Goal: Complete application form

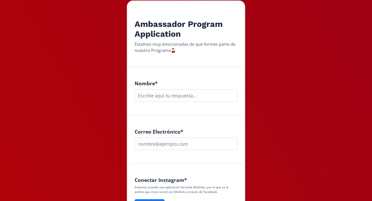
scroll to position [85, 0]
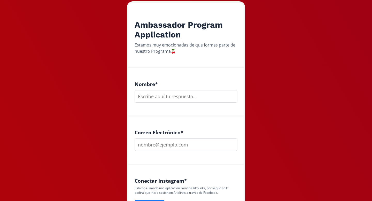
click at [160, 96] on input "text" at bounding box center [186, 96] width 103 height 12
type input "[PERSON_NAME] [PERSON_NAME]"
click at [157, 146] on input "email" at bounding box center [186, 145] width 103 height 12
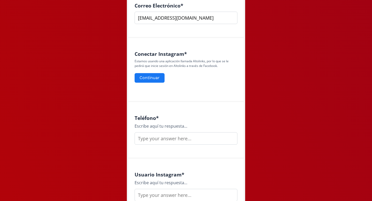
scroll to position [220, 0]
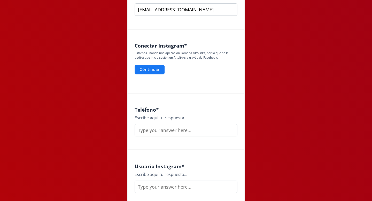
type input "[EMAIL_ADDRESS][DOMAIN_NAME]"
click at [158, 130] on input "text" at bounding box center [186, 130] width 103 height 12
type input "7731106566"
click at [153, 187] on input "text" at bounding box center [186, 187] width 103 height 12
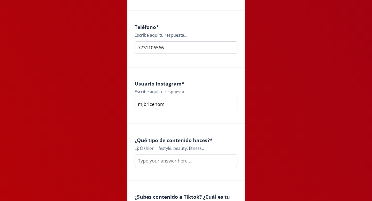
scroll to position [308, 0]
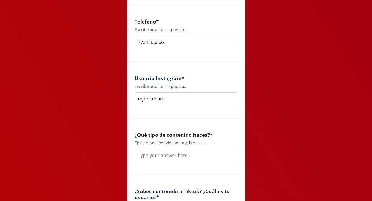
type input "mjbricenom"
click at [161, 158] on input "text" at bounding box center [186, 155] width 103 height 12
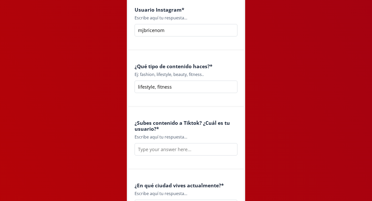
scroll to position [377, 0]
type input "lifestyle, fitness"
click at [164, 151] on input "text" at bounding box center [186, 149] width 103 height 12
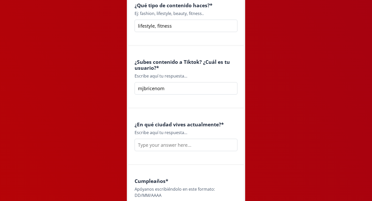
scroll to position [443, 0]
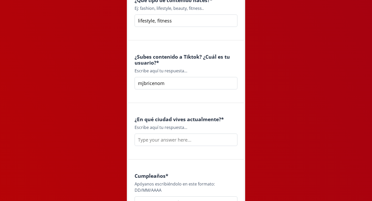
type input "mjbricenom"
click at [161, 145] on input "text" at bounding box center [186, 140] width 103 height 12
type input "Queretaro"
click at [234, 122] on h4 "¿En qué ciudad vives actualmente? *" at bounding box center [186, 119] width 103 height 6
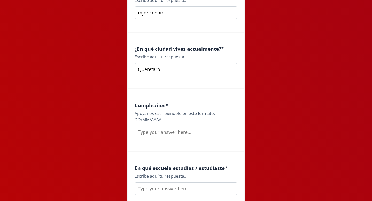
scroll to position [518, 0]
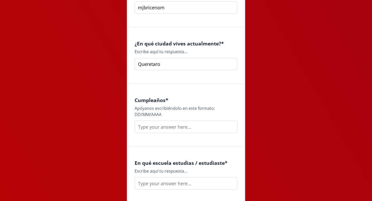
click at [174, 132] on input "text" at bounding box center [186, 127] width 103 height 12
type input "1"
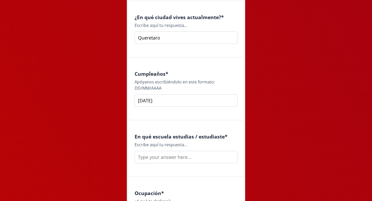
scroll to position [554, 0]
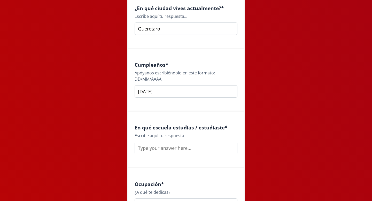
type input "[DATE]"
click at [170, 149] on input "text" at bounding box center [186, 148] width 103 height 12
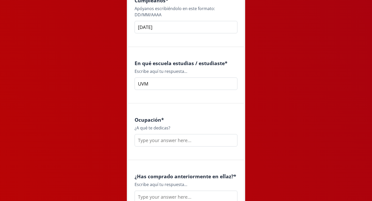
scroll to position [631, 0]
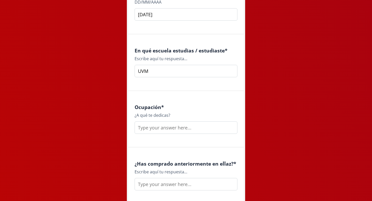
type input "UVM"
click at [155, 129] on input "text" at bounding box center [186, 127] width 103 height 12
type input "F"
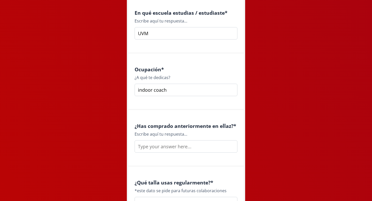
scroll to position [674, 0]
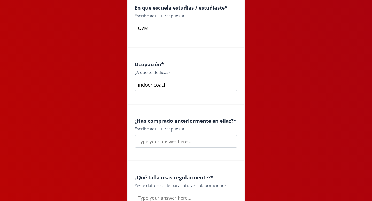
type input "indoor coach"
click at [164, 146] on input "text" at bounding box center [186, 141] width 103 height 12
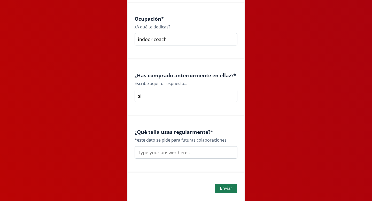
scroll to position [742, 0]
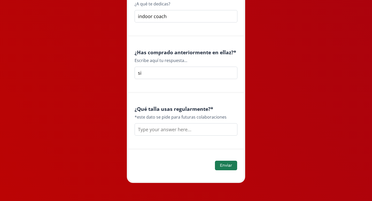
type input "si"
click at [161, 130] on input "text" at bounding box center [186, 129] width 103 height 12
type input "s/m"
click at [226, 164] on button "Enviar" at bounding box center [226, 165] width 24 height 11
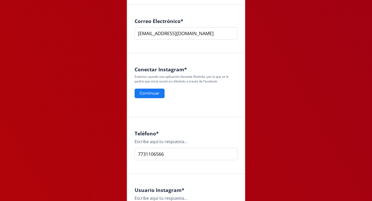
scroll to position [195, 0]
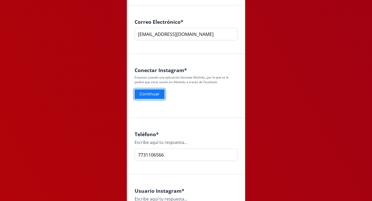
click at [155, 95] on button "Continuar" at bounding box center [150, 94] width 32 height 11
